Goal: Task Accomplishment & Management: Use online tool/utility

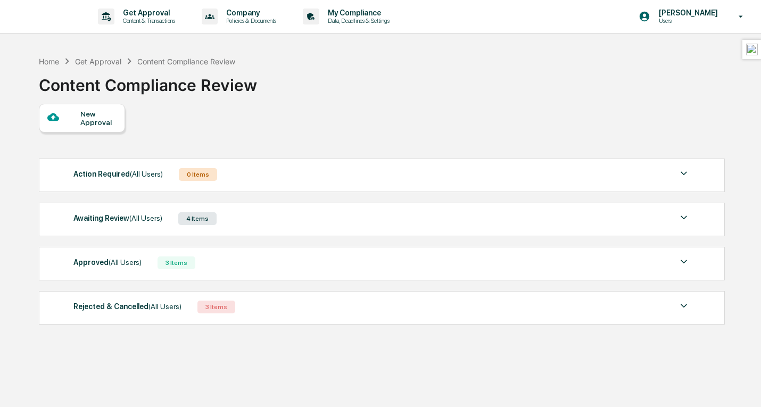
click at [240, 232] on div "Awaiting Review (All Users) 4 Items File Name Review Id Created Date Requested …" at bounding box center [382, 220] width 686 height 34
click at [252, 224] on div "Awaiting Review (All Users) 4 Items" at bounding box center [381, 218] width 616 height 15
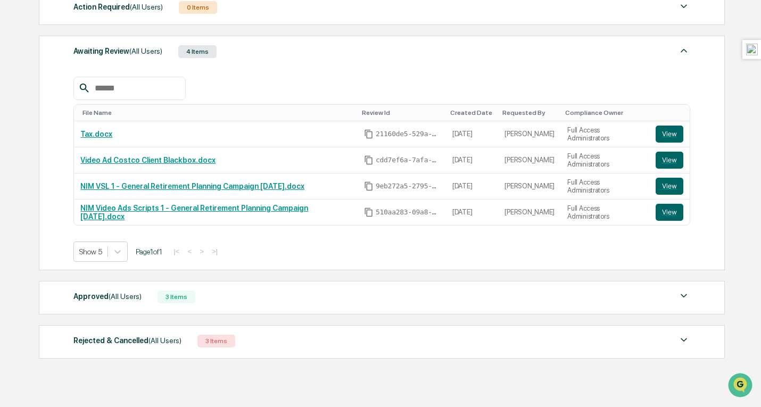
scroll to position [175, 0]
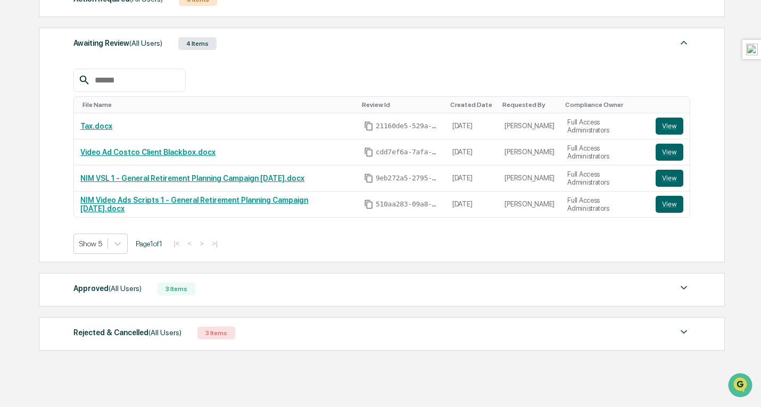
click at [673, 154] on button "View" at bounding box center [670, 152] width 28 height 17
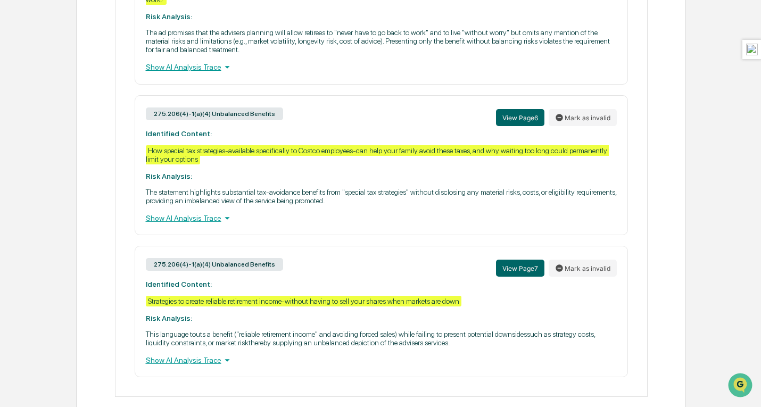
scroll to position [689, 0]
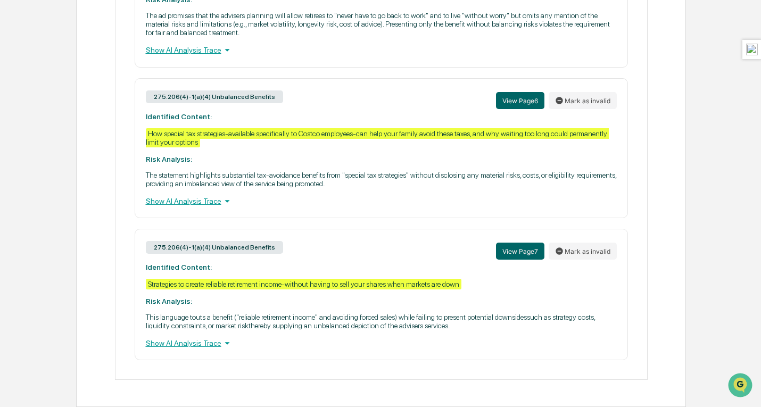
click at [364, 358] on div "275.206(4)-1(a)(4) Unbalanced Benefits View Page 7 Mark as invalid Identified C…" at bounding box center [381, 294] width 493 height 131
